Goal: Navigation & Orientation: Find specific page/section

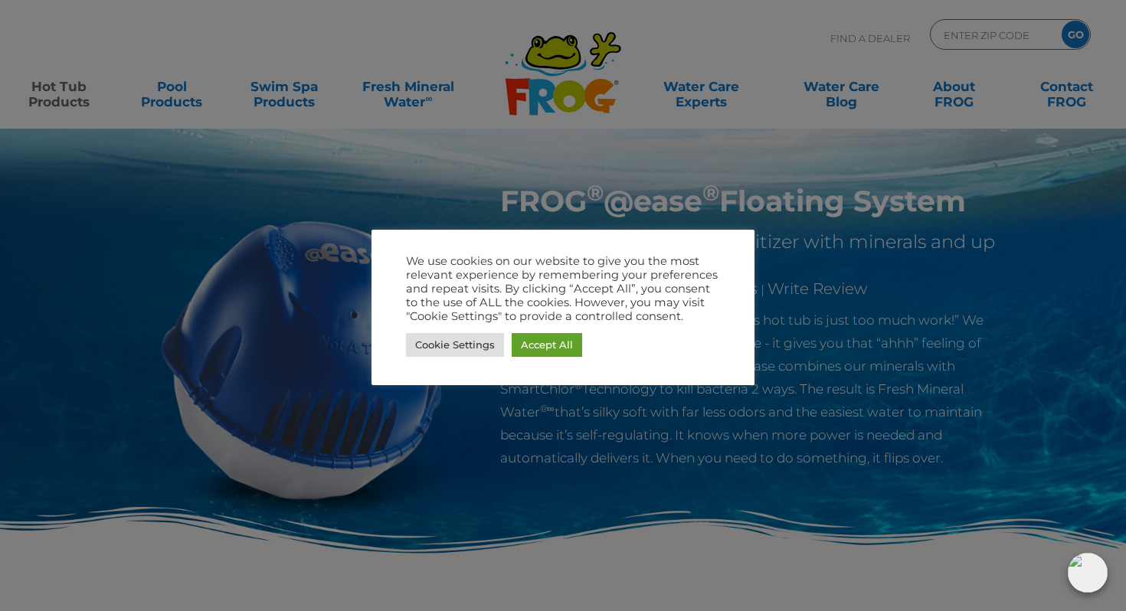
click at [552, 347] on link "Accept All" at bounding box center [547, 345] width 70 height 24
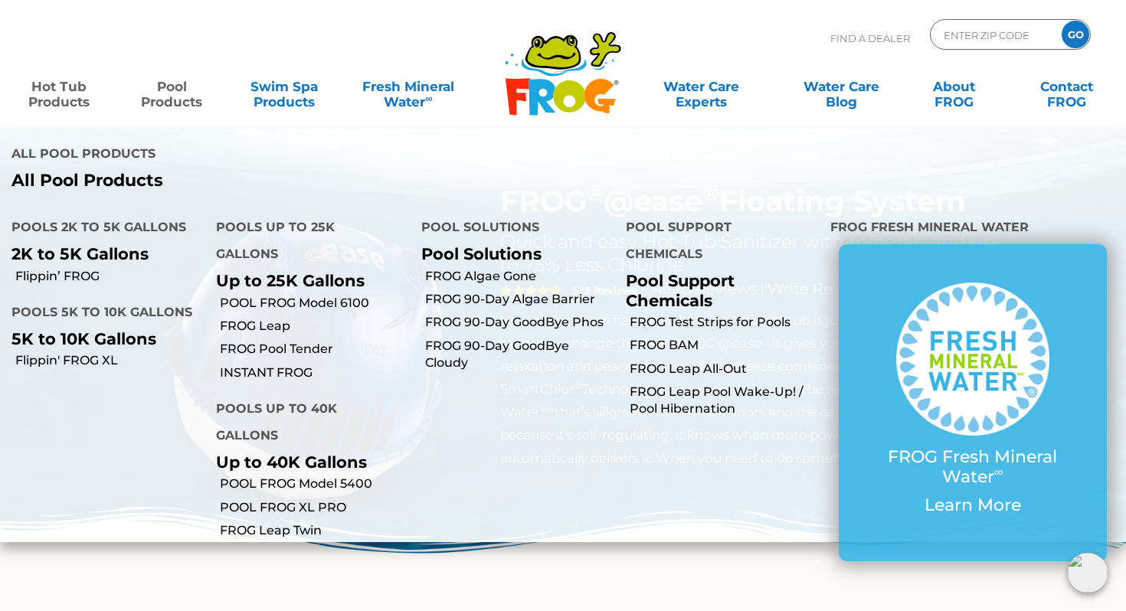
click at [172, 92] on link "Pool Products" at bounding box center [171, 86] width 87 height 31
click at [81, 90] on link "Hot Tub Products" at bounding box center [58, 86] width 87 height 31
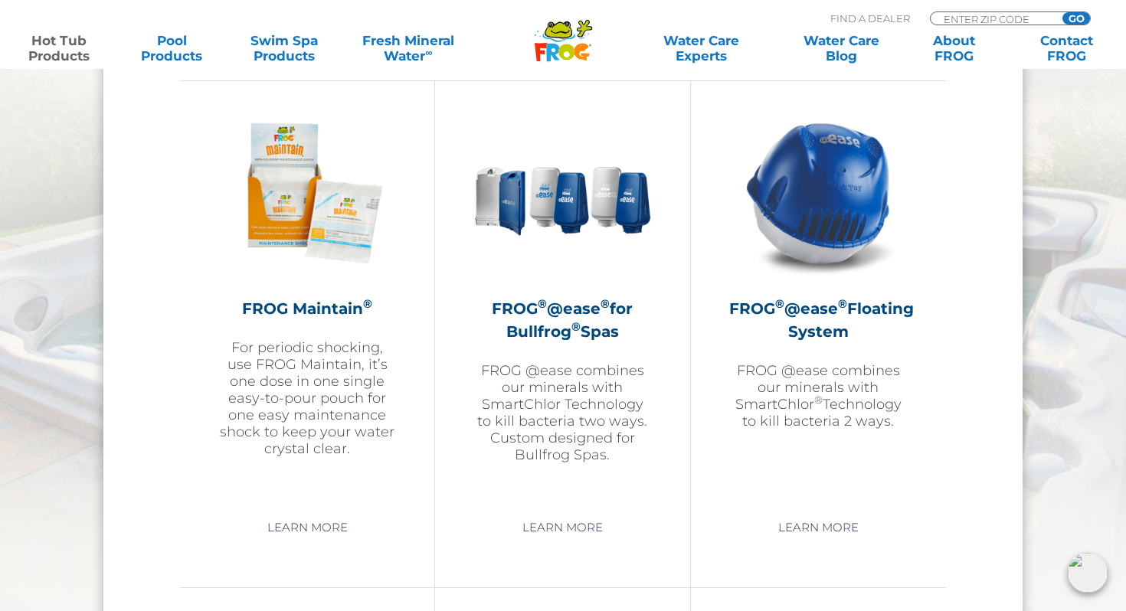
scroll to position [1762, 0]
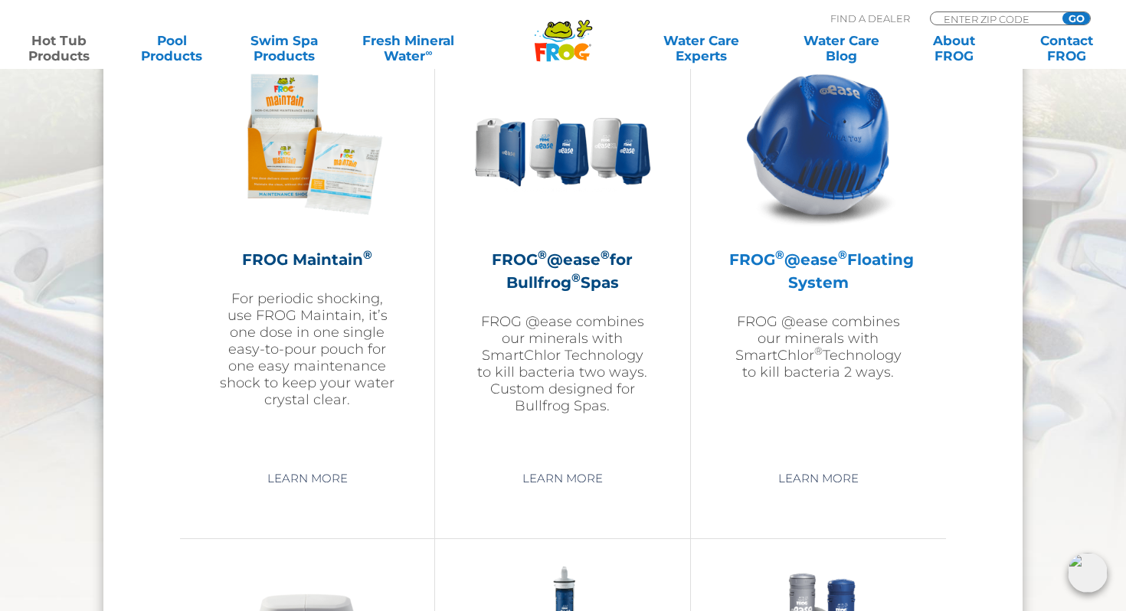
click at [798, 273] on h2 "FROG ® @ease ® Floating System" at bounding box center [818, 271] width 179 height 46
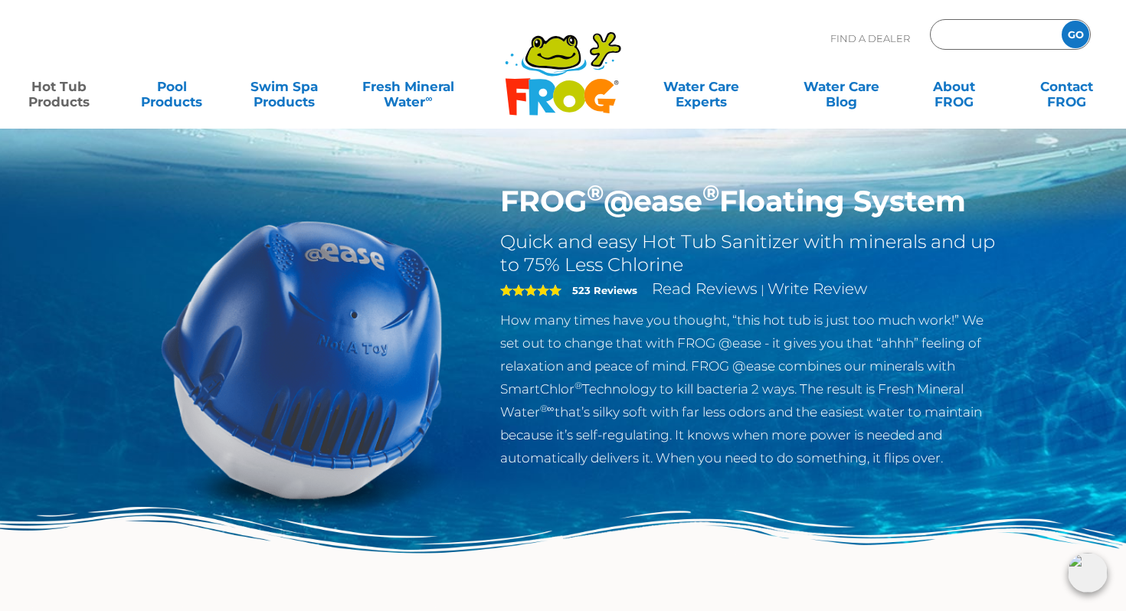
click at [962, 41] on input "Zip Code Form" at bounding box center [994, 35] width 103 height 22
type input "06010"
click at [1062, 21] on input "GO" at bounding box center [1076, 35] width 28 height 28
click at [1074, 39] on input "GO" at bounding box center [1076, 35] width 28 height 28
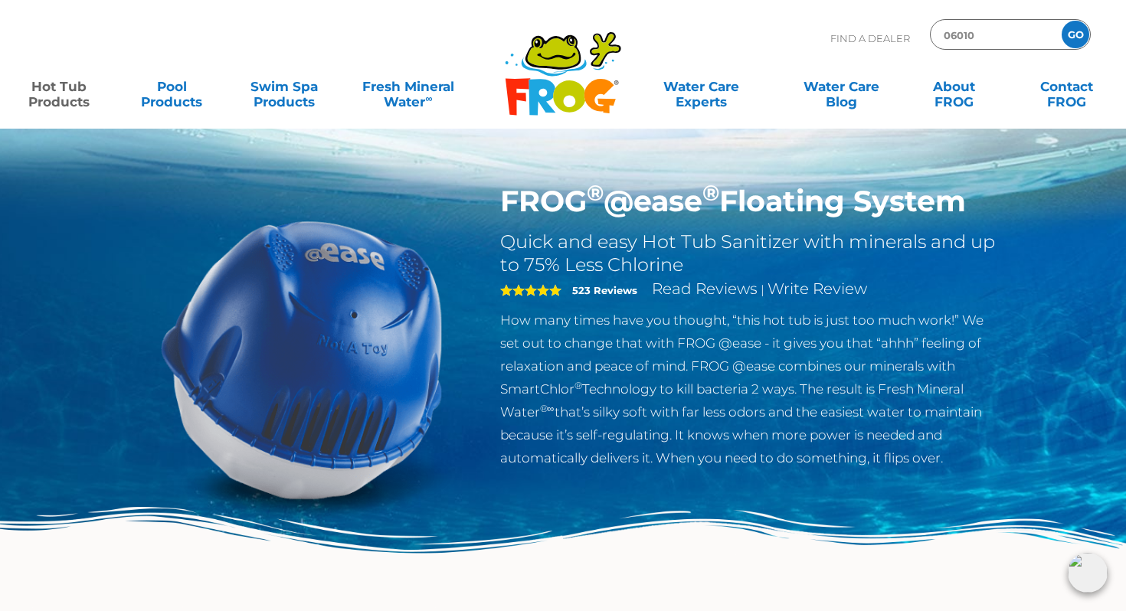
click at [1077, 35] on input "GO" at bounding box center [1076, 35] width 28 height 28
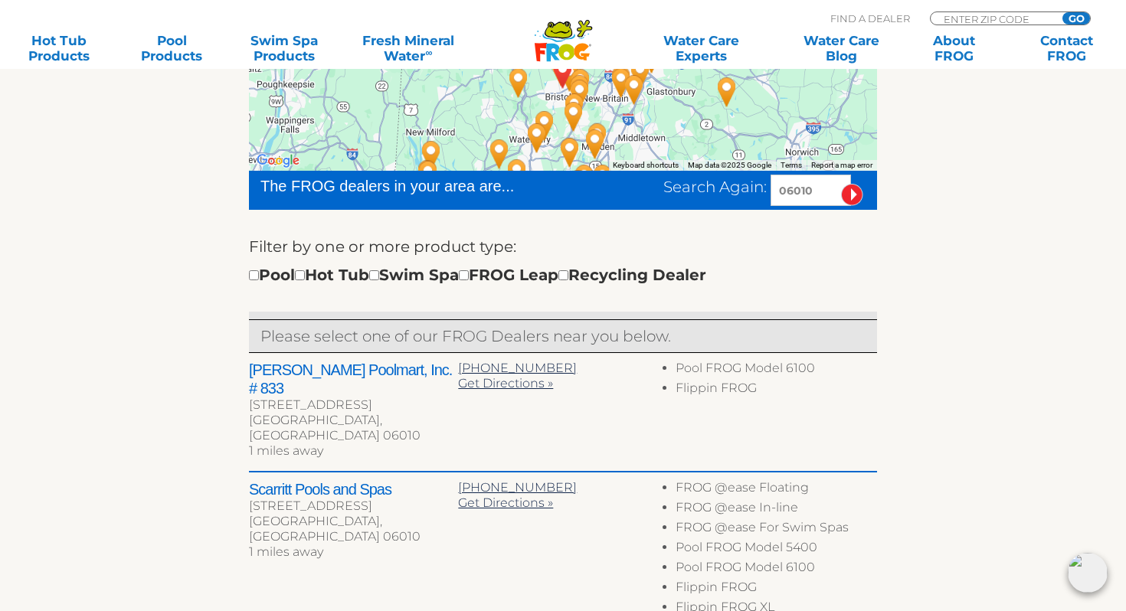
scroll to position [376, 0]
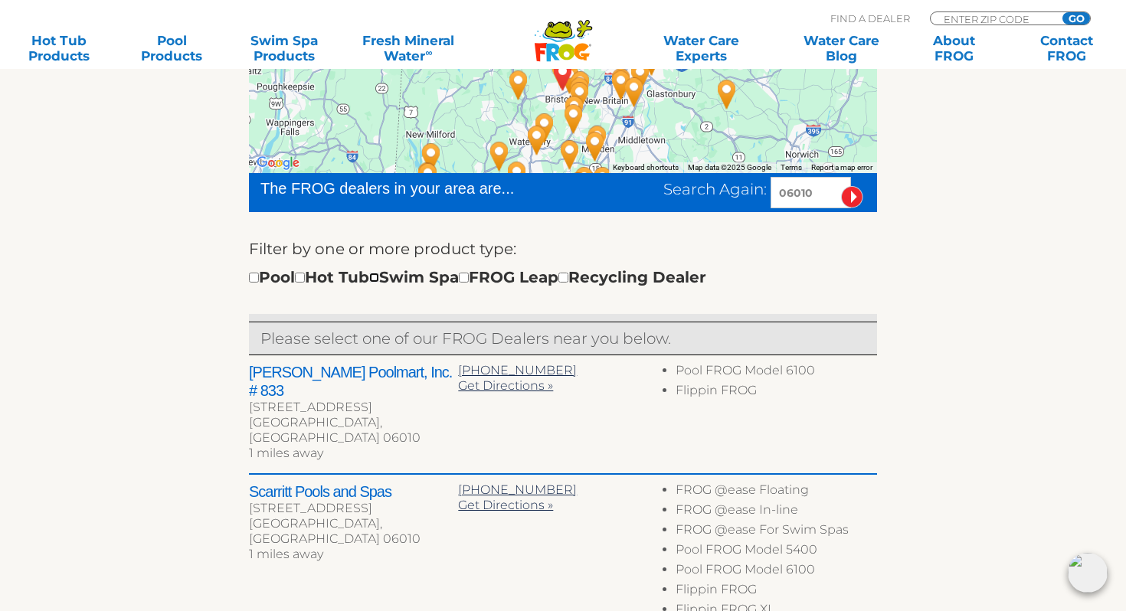
click at [379, 280] on input "checkbox" at bounding box center [374, 278] width 10 height 10
checkbox input "true"
